Goal: Task Accomplishment & Management: Manage account settings

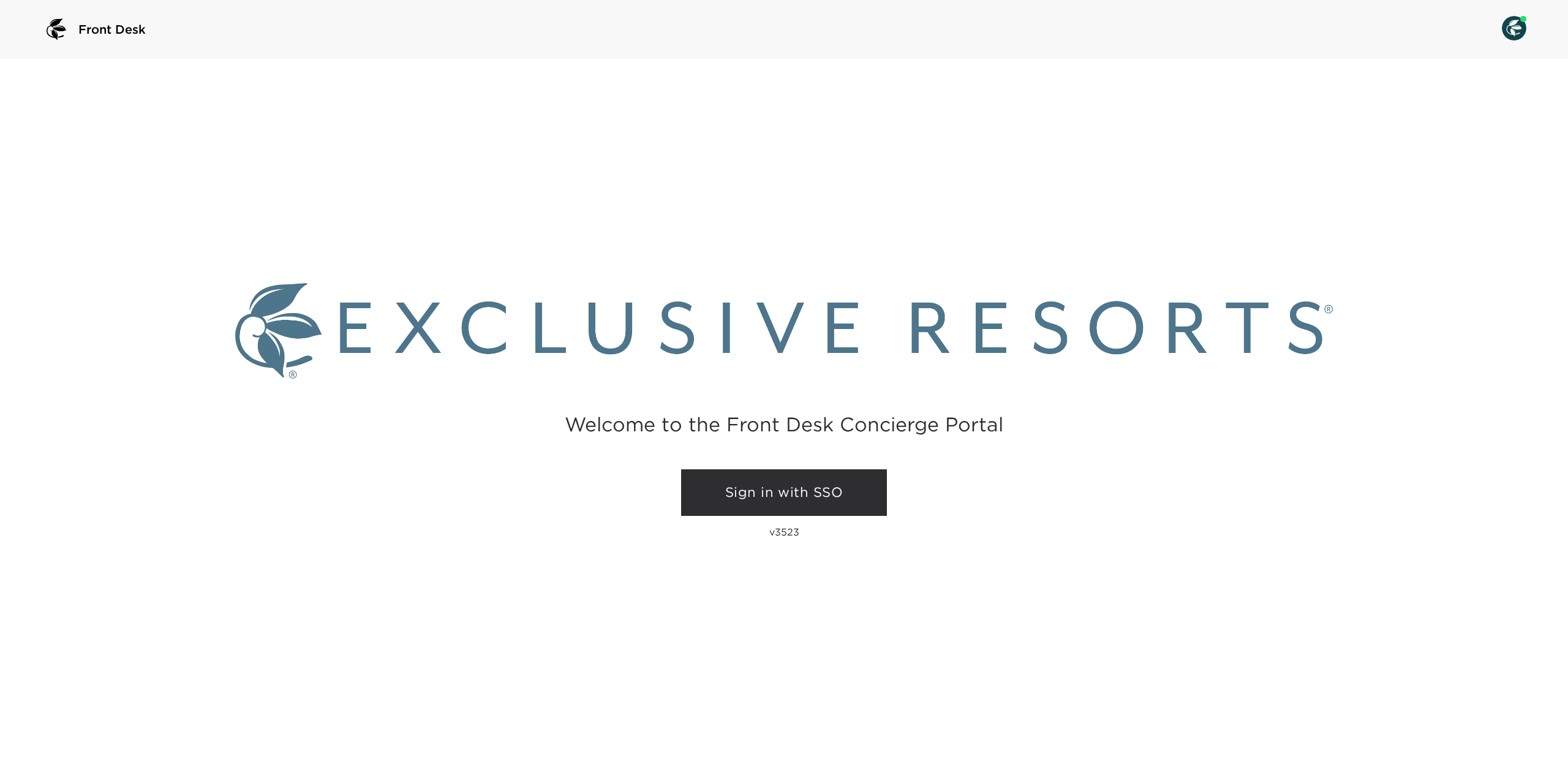
click at [764, 476] on link "Sign in with SSO" at bounding box center [784, 492] width 206 height 47
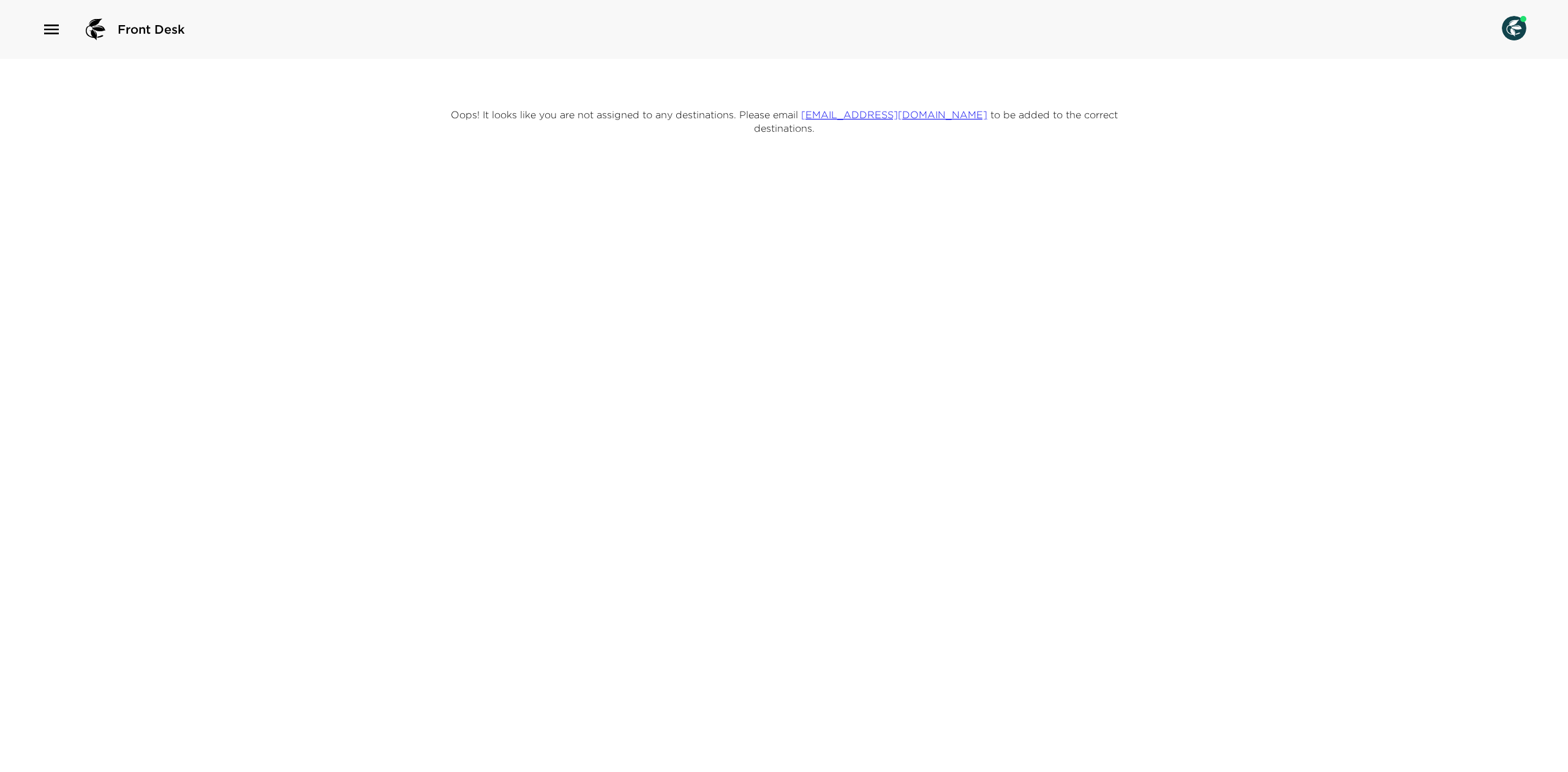
click at [1518, 32] on img at bounding box center [1514, 28] width 24 height 24
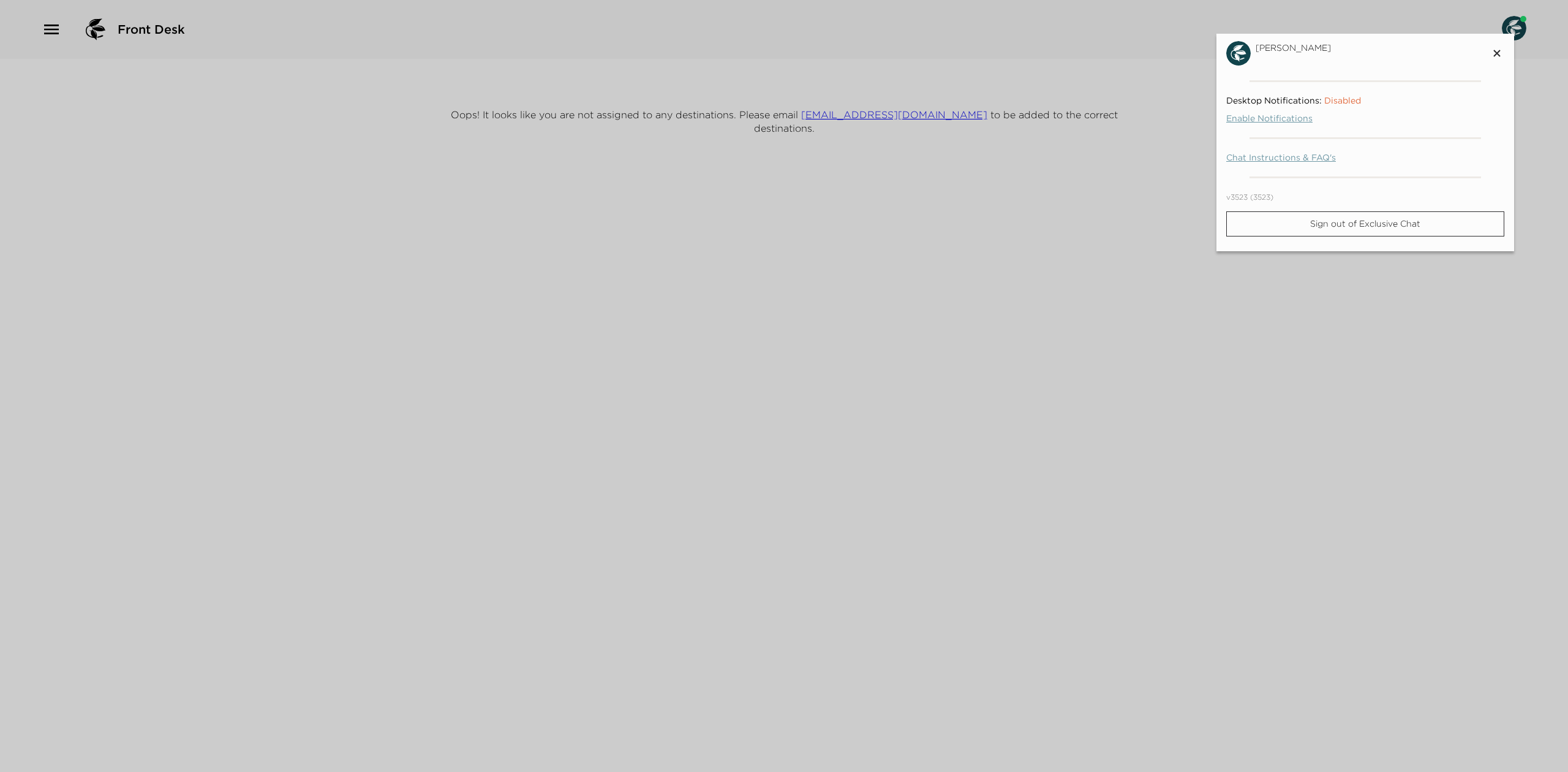
click at [1355, 238] on div "Christopher Prince Desktop Notifications: Disabled Enable Notifications Chat In…" at bounding box center [1365, 143] width 298 height 218
click at [1365, 224] on p "Sign out of Exclusive Chat" at bounding box center [1365, 224] width 112 height 11
